Goal: Transaction & Acquisition: Purchase product/service

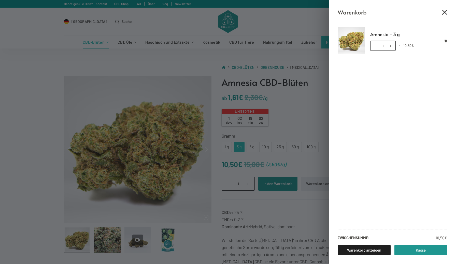
click at [443, 10] on icon "Close cart drawer" at bounding box center [444, 12] width 5 height 5
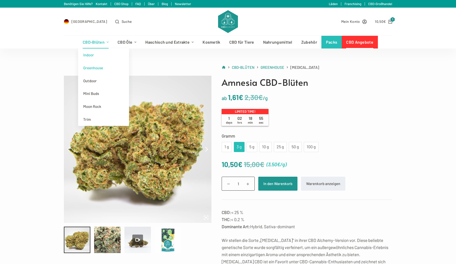
click at [89, 56] on link "Indoor" at bounding box center [103, 55] width 51 height 13
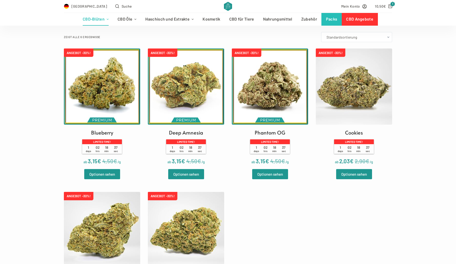
scroll to position [103, 0]
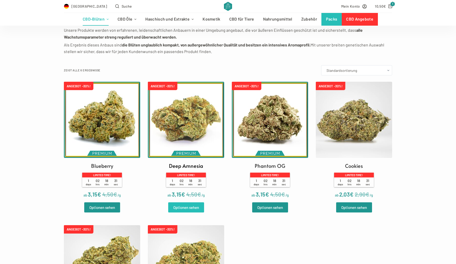
click at [183, 207] on link "Optionen sehen" at bounding box center [186, 208] width 36 height 10
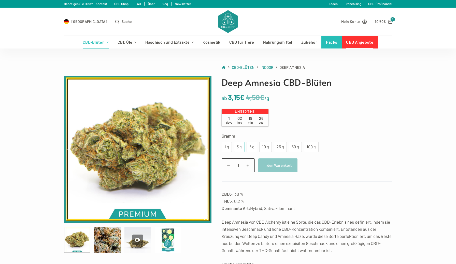
click at [239, 147] on div "3 g" at bounding box center [239, 147] width 5 height 7
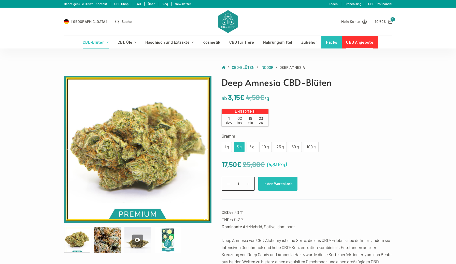
click at [277, 184] on button "In den Warenkorb" at bounding box center [277, 184] width 39 height 14
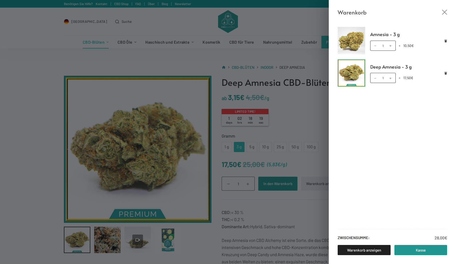
click at [139, 242] on div "Warenkorb Amnesia - 3 g Amnesia - 3 g Menge 1 × 10,50 € Deep Amnesia - 3 g Deep…" at bounding box center [228, 132] width 456 height 264
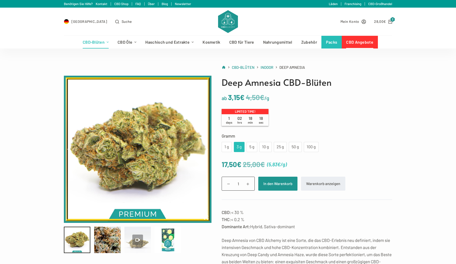
click at [138, 239] on icon at bounding box center [137, 240] width 5 height 5
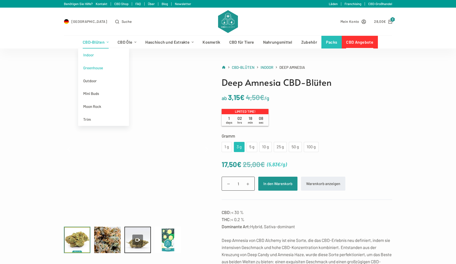
click at [96, 67] on link "Greenhouse" at bounding box center [103, 68] width 51 height 13
type input "68.98"
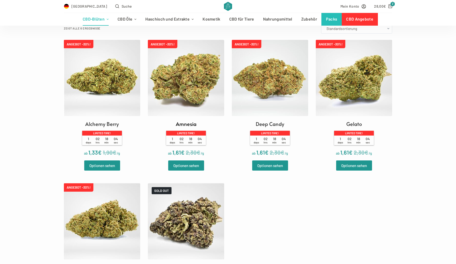
scroll to position [146, 0]
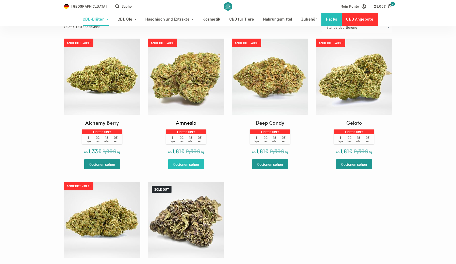
click at [184, 164] on link "Optionen sehen" at bounding box center [186, 164] width 36 height 10
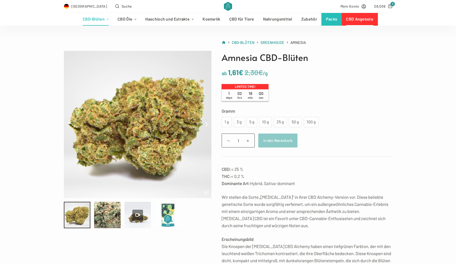
scroll to position [46, 0]
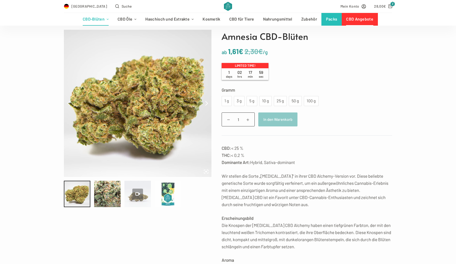
click at [135, 195] on icon at bounding box center [137, 194] width 5 height 5
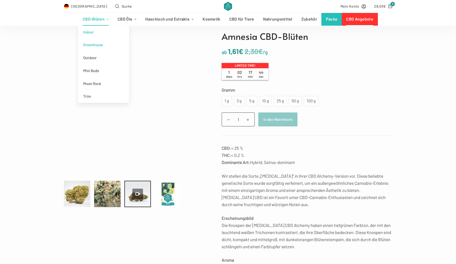
click at [94, 31] on link "Indoor" at bounding box center [103, 32] width 51 height 13
type input "26.77"
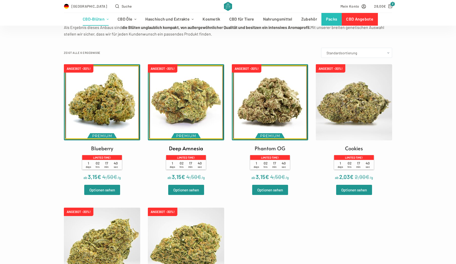
scroll to position [121, 0]
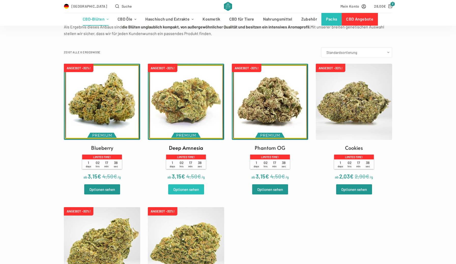
click at [185, 189] on link "Optionen sehen" at bounding box center [186, 190] width 36 height 10
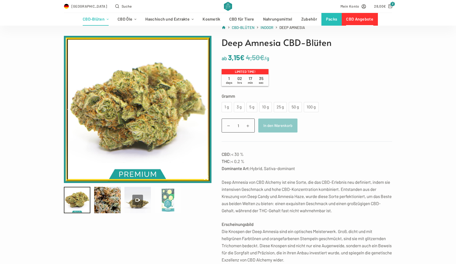
scroll to position [41, 0]
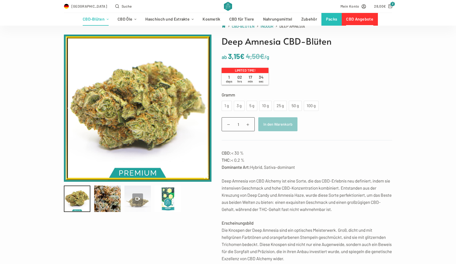
click at [137, 200] on icon at bounding box center [137, 199] width 5 height 5
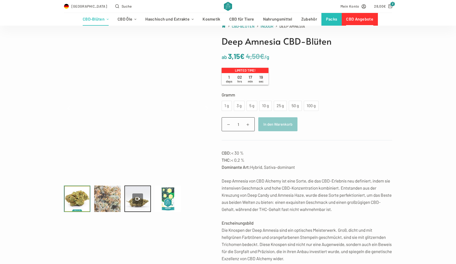
click at [102, 197] on div at bounding box center [107, 199] width 26 height 26
type input "97.85"
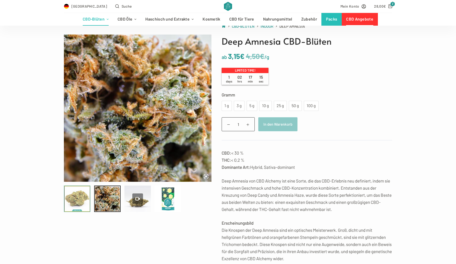
click at [81, 200] on div at bounding box center [77, 199] width 26 height 26
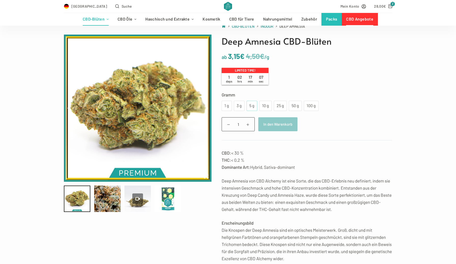
click at [251, 106] on div "5 g" at bounding box center [251, 106] width 5 height 7
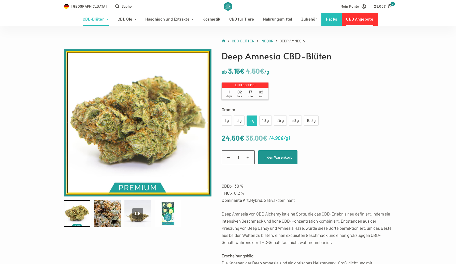
scroll to position [12, 0]
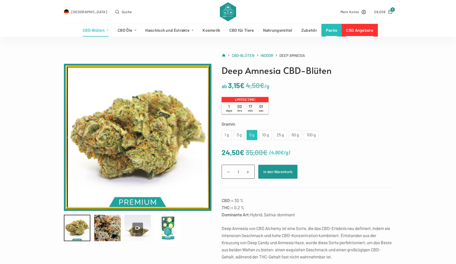
click at [330, 30] on link "Packs" at bounding box center [331, 30] width 20 height 13
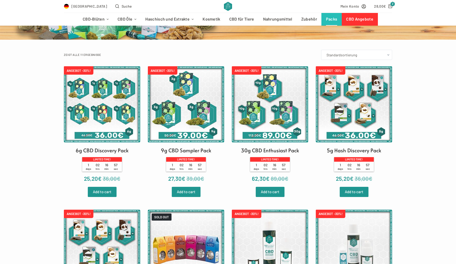
scroll to position [73, 0]
click at [196, 110] on img at bounding box center [186, 104] width 76 height 76
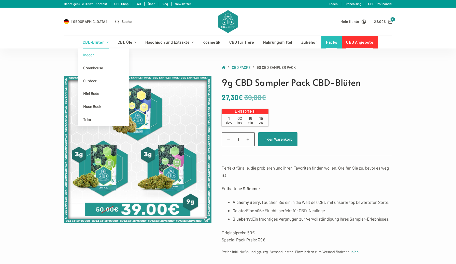
click at [92, 55] on link "Indoor" at bounding box center [103, 55] width 51 height 13
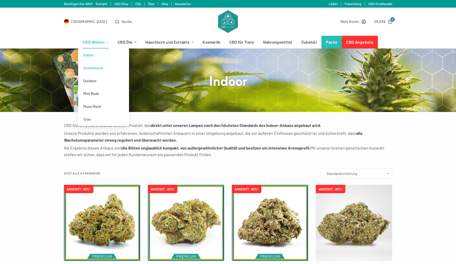
click at [98, 69] on link "Greenhouse" at bounding box center [103, 68] width 51 height 13
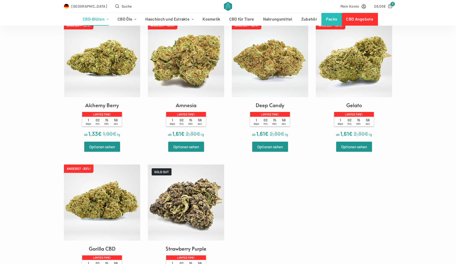
scroll to position [168, 0]
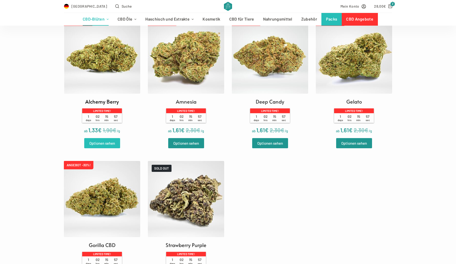
click at [99, 143] on link "Optionen sehen" at bounding box center [102, 143] width 36 height 10
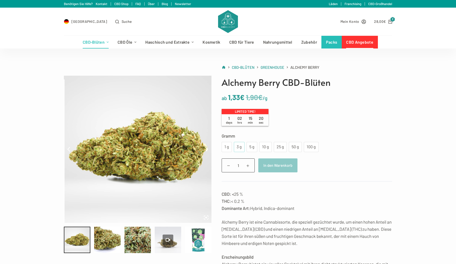
click at [239, 146] on div "3 g" at bounding box center [239, 147] width 5 height 7
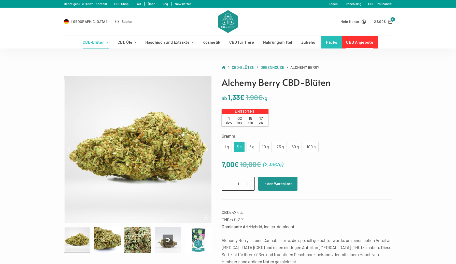
click at [251, 146] on div "5 g" at bounding box center [251, 147] width 5 height 7
click at [273, 185] on button "In den Warenkorb" at bounding box center [277, 184] width 39 height 14
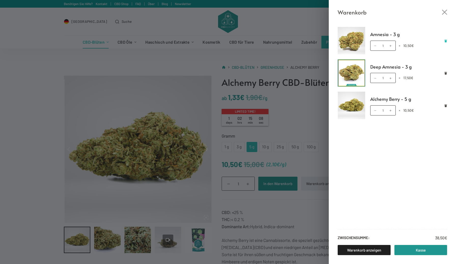
click at [444, 40] on icon "Remove Amnesia - 3 g from cart" at bounding box center [445, 41] width 3 height 3
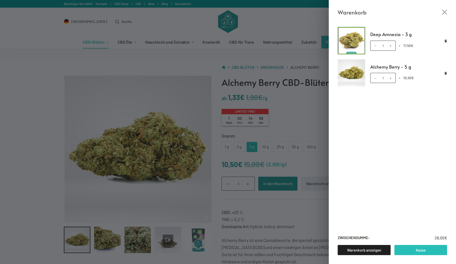
click at [408, 250] on link "Kasse" at bounding box center [420, 250] width 53 height 10
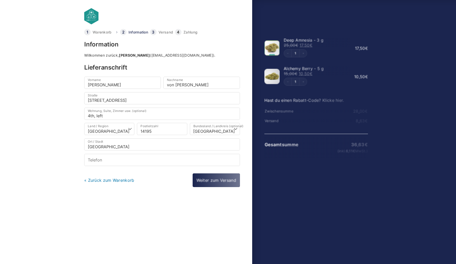
select select "DE-BE"
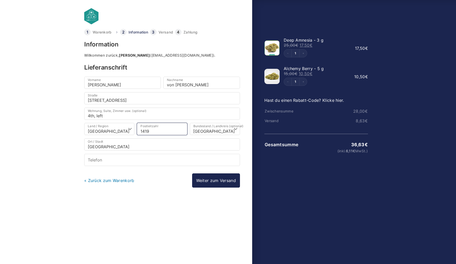
type input "14197"
select select
type input "14197"
select select
click at [105, 181] on link "« Zurück zum Warenkorb" at bounding box center [109, 180] width 50 height 5
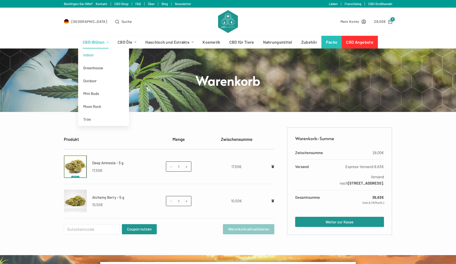
click at [93, 55] on link "Indoor" at bounding box center [103, 55] width 51 height 13
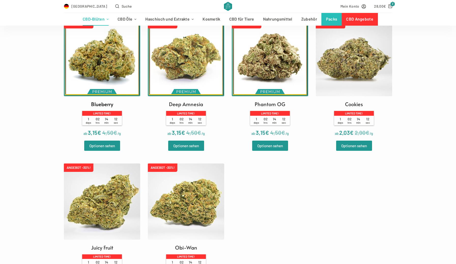
scroll to position [165, 0]
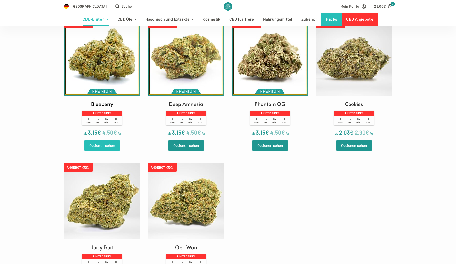
click at [104, 146] on link "Optionen sehen" at bounding box center [102, 146] width 36 height 10
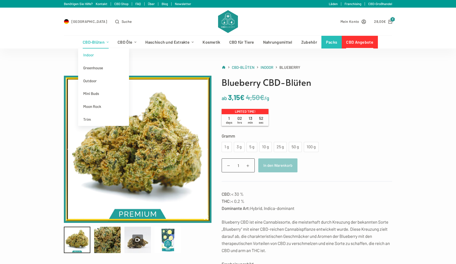
click at [89, 55] on link "Indoor" at bounding box center [103, 55] width 51 height 13
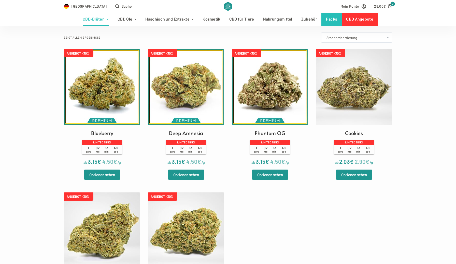
scroll to position [138, 0]
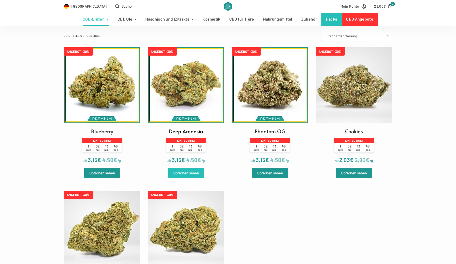
click at [190, 172] on link "Optionen sehen" at bounding box center [186, 173] width 36 height 10
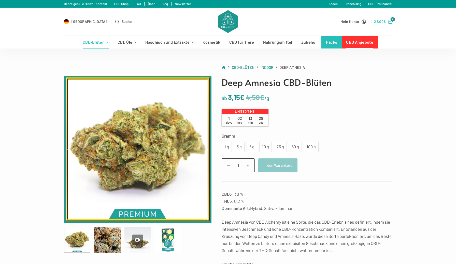
click at [388, 20] on icon "Shopping cart" at bounding box center [390, 22] width 4 height 4
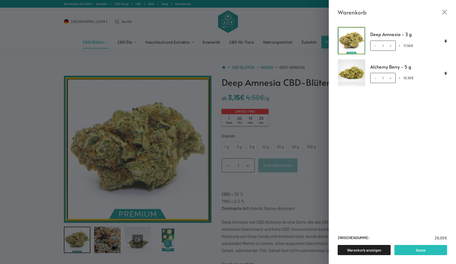
click at [408, 249] on link "Kasse" at bounding box center [420, 250] width 53 height 10
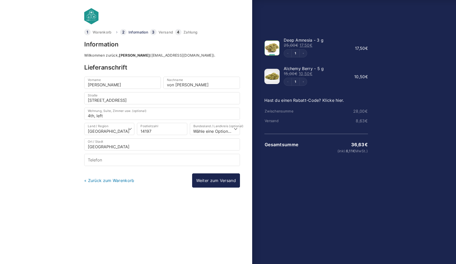
click at [101, 181] on link "« Zurück zum Warenkorb" at bounding box center [109, 180] width 50 height 5
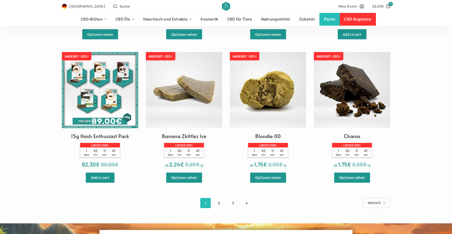
scroll to position [955, 0]
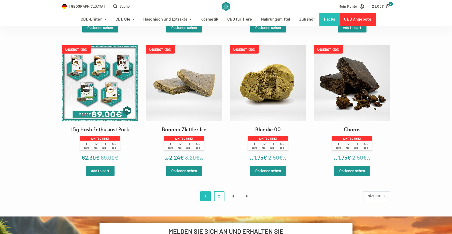
click at [218, 195] on link "2" at bounding box center [219, 196] width 10 height 10
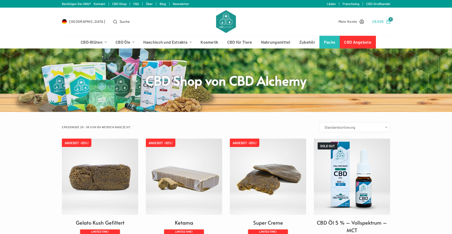
click at [386, 21] on link "28,00 € 2" at bounding box center [381, 22] width 18 height 6
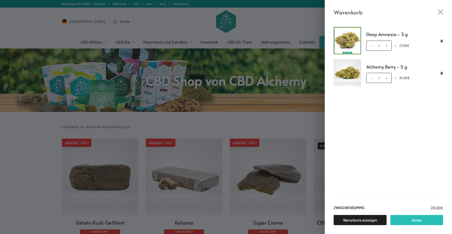
click at [410, 222] on link "Kasse" at bounding box center [416, 220] width 53 height 10
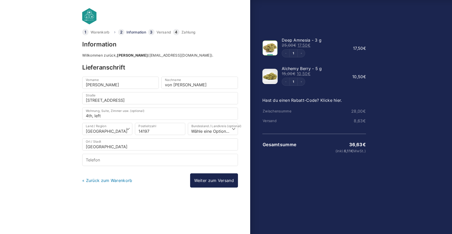
click at [97, 181] on link "« Zurück zum Warenkorb" at bounding box center [107, 180] width 50 height 5
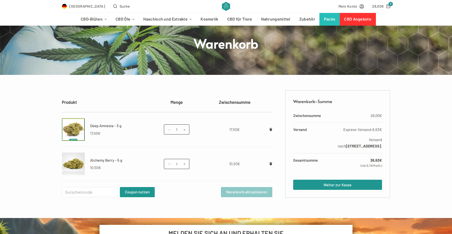
scroll to position [45, 0]
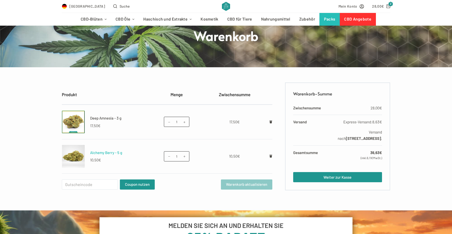
click at [101, 153] on link "Alchemy Berry - 5 g" at bounding box center [106, 153] width 32 height 5
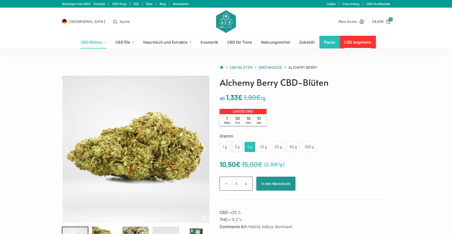
click at [236, 147] on div "3 g" at bounding box center [237, 147] width 5 height 7
click at [281, 180] on button "In den Warenkorb" at bounding box center [275, 184] width 39 height 14
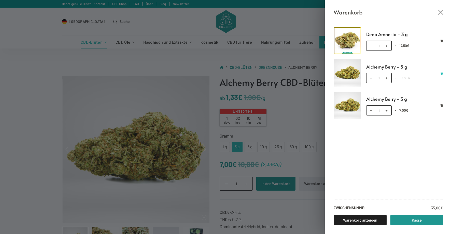
click at [441, 72] on icon "Remove Alchemy Berry - 5 g from cart" at bounding box center [441, 73] width 3 height 3
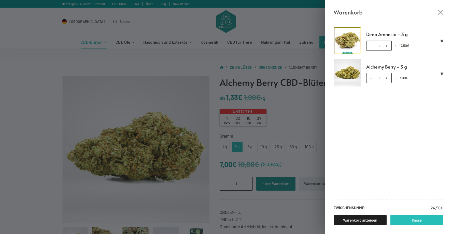
click at [415, 220] on link "Kasse" at bounding box center [416, 220] width 53 height 10
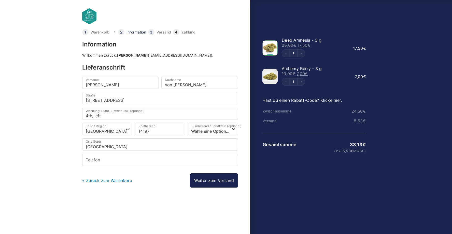
click at [110, 180] on link "« Zurück zum Warenkorb" at bounding box center [107, 180] width 50 height 5
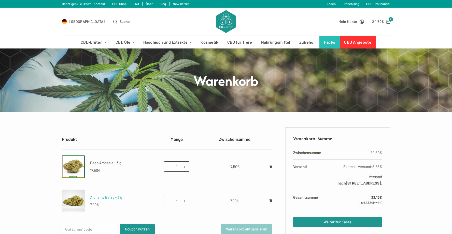
click at [102, 198] on link "Alchemy Berry - 3 g" at bounding box center [106, 197] width 32 height 5
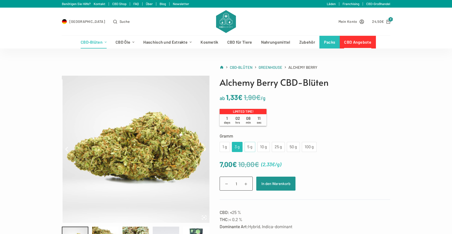
click at [249, 147] on div "5 g" at bounding box center [249, 147] width 5 height 7
click at [270, 186] on button "In den Warenkorb" at bounding box center [275, 184] width 39 height 14
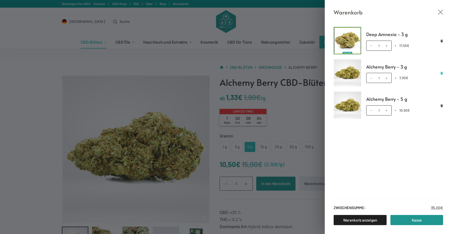
click at [441, 72] on icon "Remove Alchemy Berry - 3 g from cart" at bounding box center [441, 73] width 3 height 3
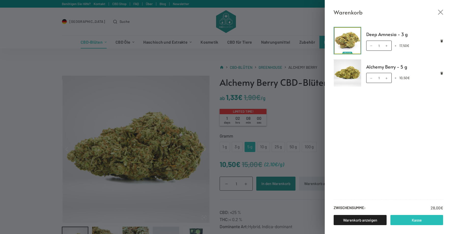
click at [413, 222] on link "Kasse" at bounding box center [416, 220] width 53 height 10
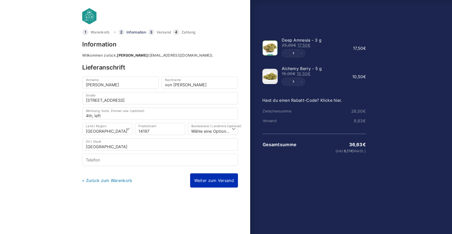
click at [213, 182] on link "Weiter zum Versand" at bounding box center [214, 181] width 48 height 14
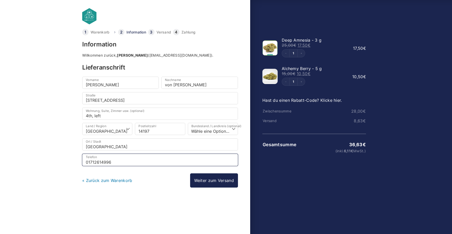
type input "01712614996"
select select "DE-BE"
click at [87, 162] on input "01712614996" at bounding box center [160, 160] width 156 height 12
type input "49 1712614996"
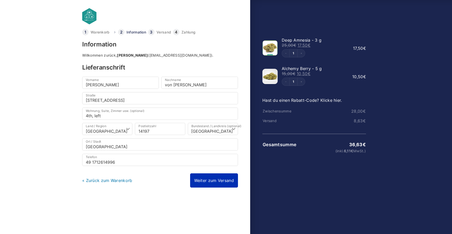
click at [220, 181] on link "Weiter zum Versand" at bounding box center [214, 181] width 48 height 14
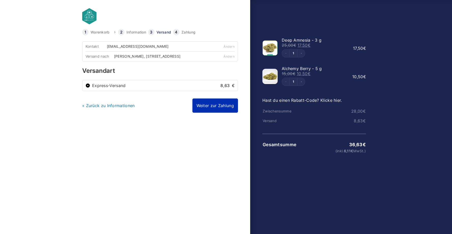
click at [221, 106] on link "Weiter zur Zahlung" at bounding box center [215, 106] width 46 height 14
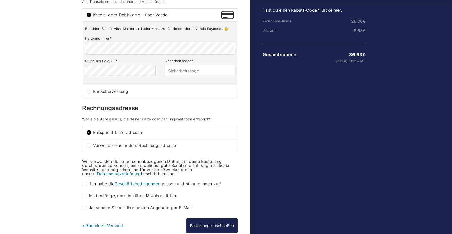
scroll to position [92, 0]
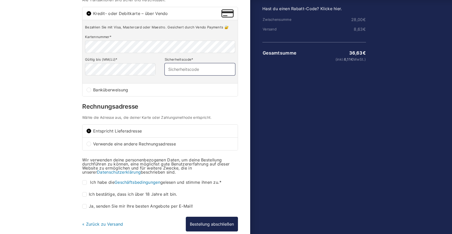
click at [179, 73] on input "Sicherheitscode *" at bounding box center [199, 69] width 70 height 12
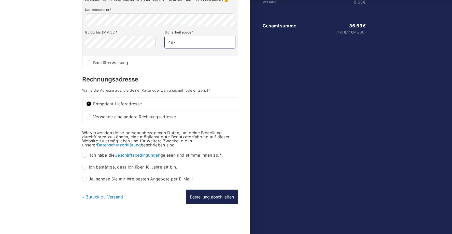
scroll to position [122, 0]
type input "497"
click at [85, 156] on input "Ich habe die Geschäftsbedingungen gelesen und stimme ihnen zu. *" at bounding box center [84, 155] width 5 height 5
checkbox input "true"
click at [83, 168] on input "Ich bestätige, dass ich über 18 Jahre alt bin. *" at bounding box center [84, 167] width 5 height 5
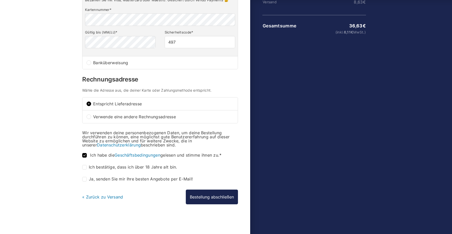
checkbox input "true"
click at [84, 180] on input "Ja, senden Sie mir Ihre besten Angebote per E-Mail! (optional)" at bounding box center [84, 179] width 5 height 5
checkbox input "true"
click at [203, 197] on button "Bestellung abschließen" at bounding box center [212, 197] width 52 height 15
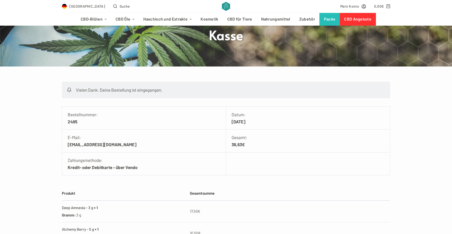
scroll to position [46, 0]
